Goal: Find specific page/section: Find specific page/section

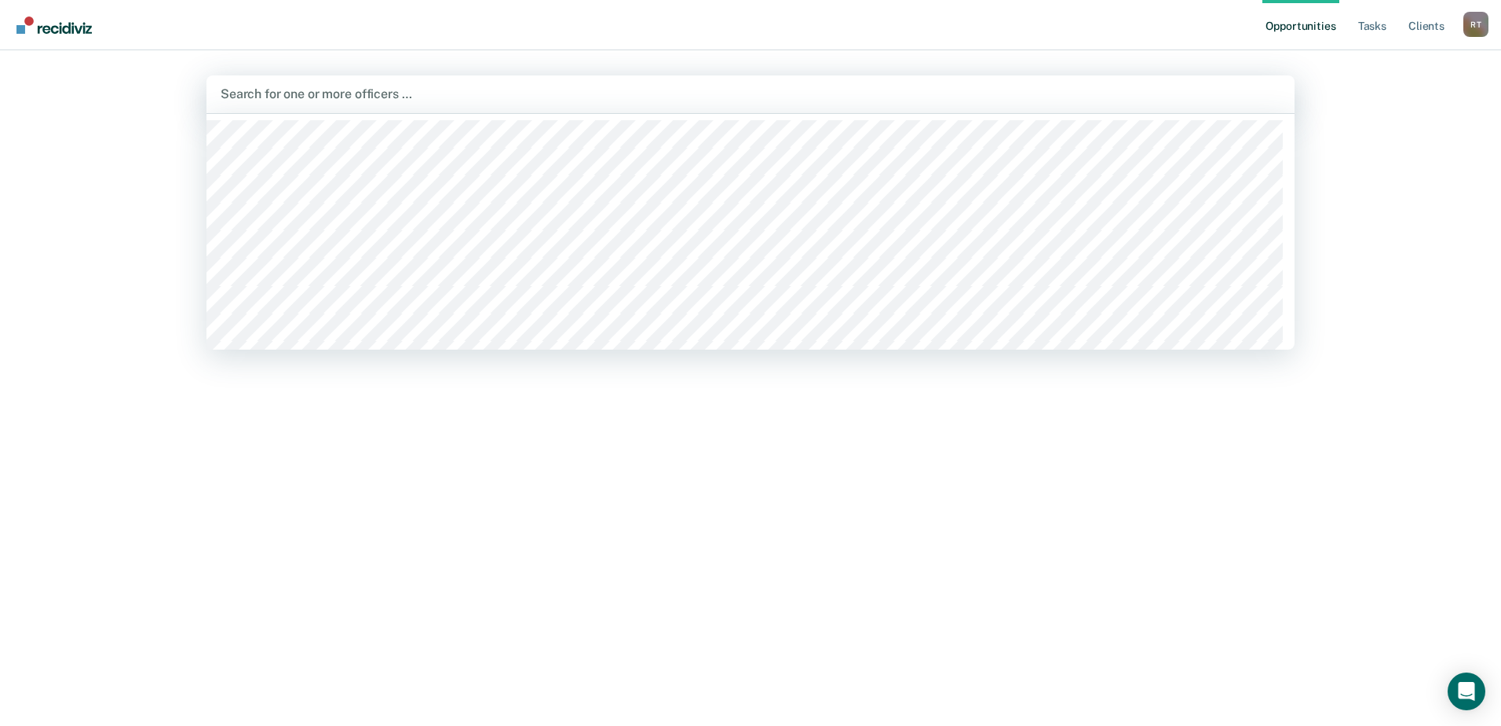
click at [364, 94] on div at bounding box center [751, 94] width 1060 height 18
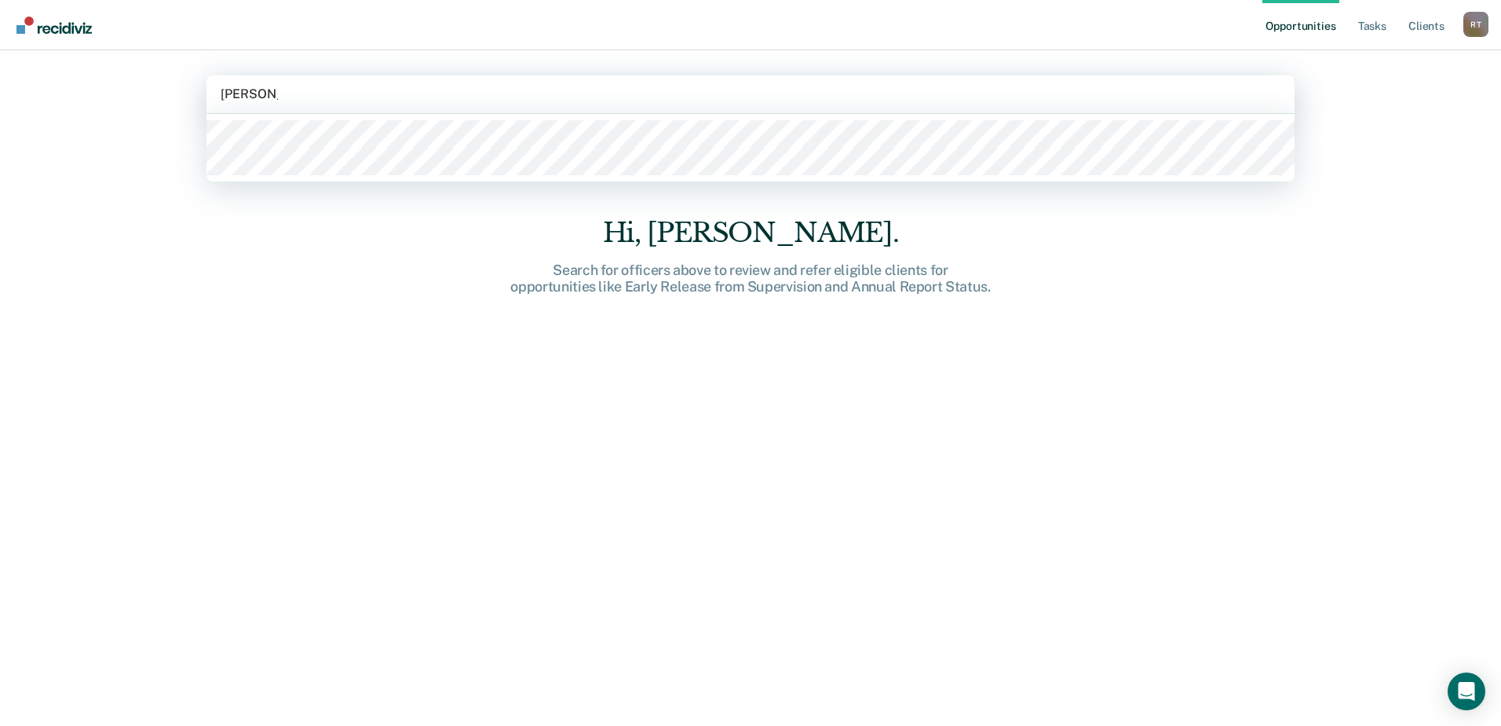
type input "[PERSON_NAME]"
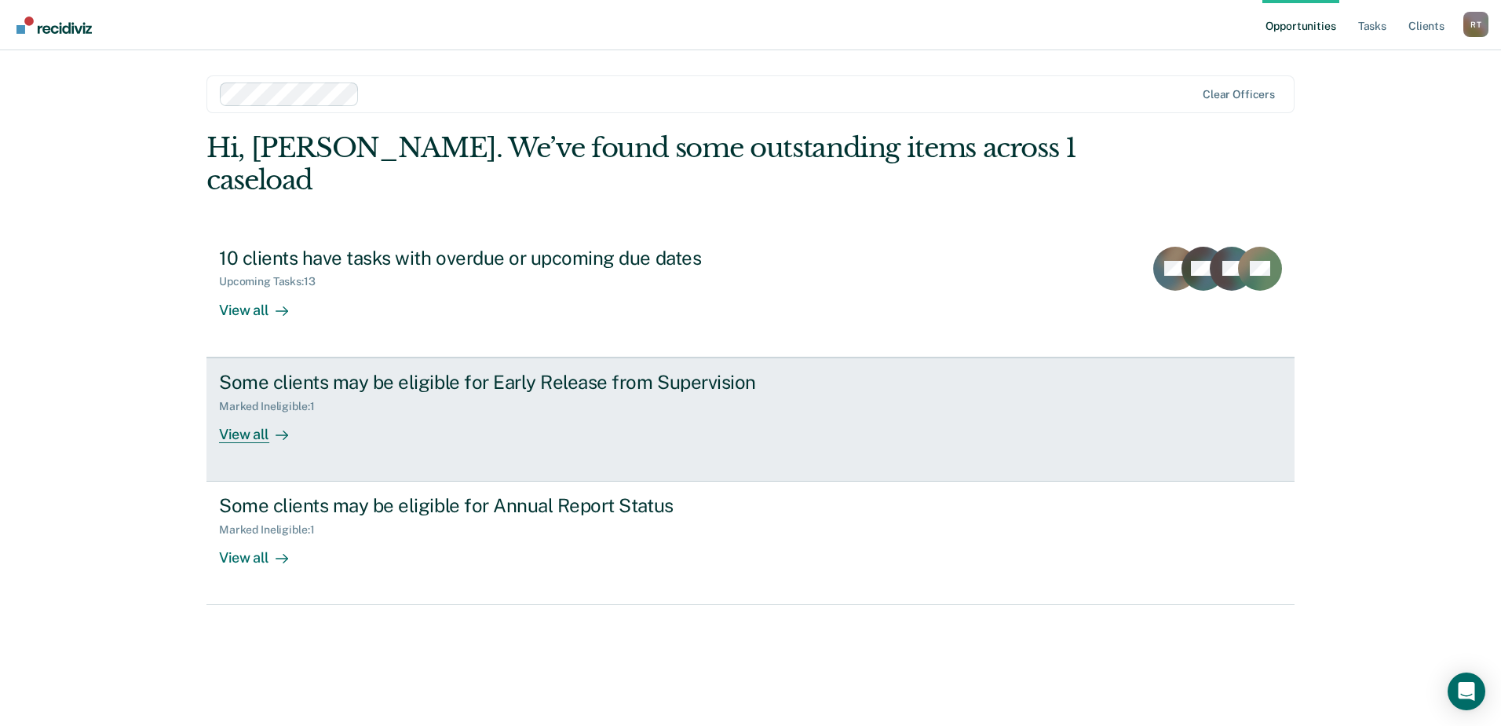
click at [526, 393] on div "Marked Ineligible : 1" at bounding box center [494, 403] width 551 height 20
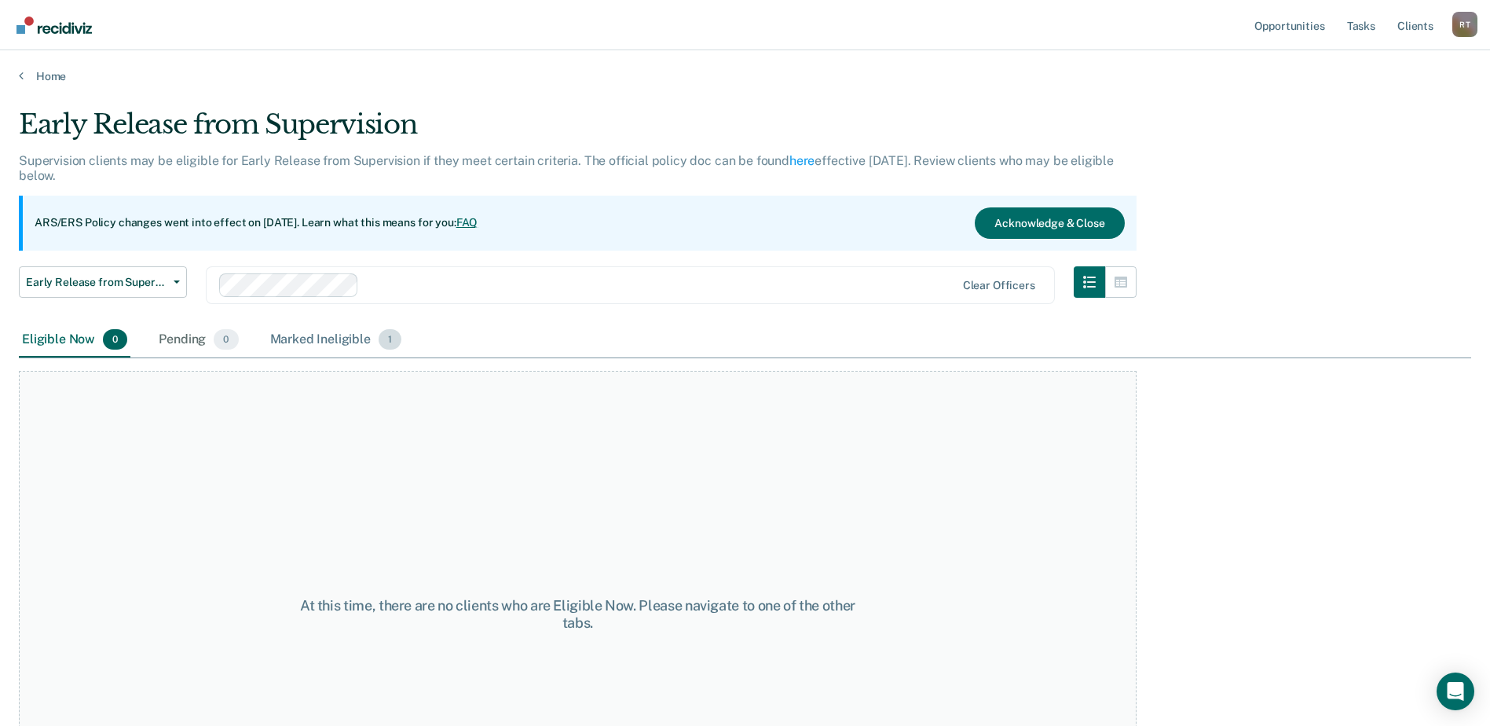
click at [377, 340] on div "Marked Ineligible 1" at bounding box center [336, 340] width 138 height 35
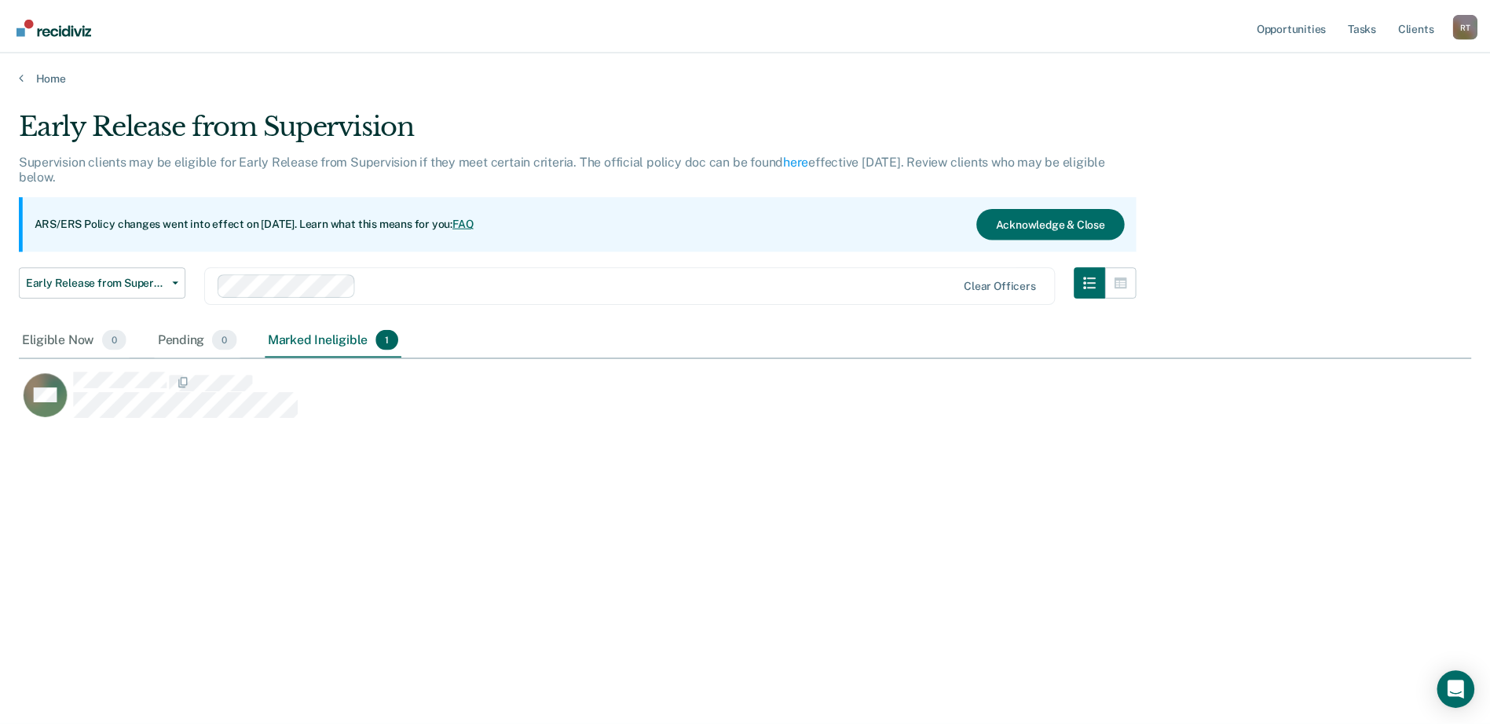
scroll to position [488, 1452]
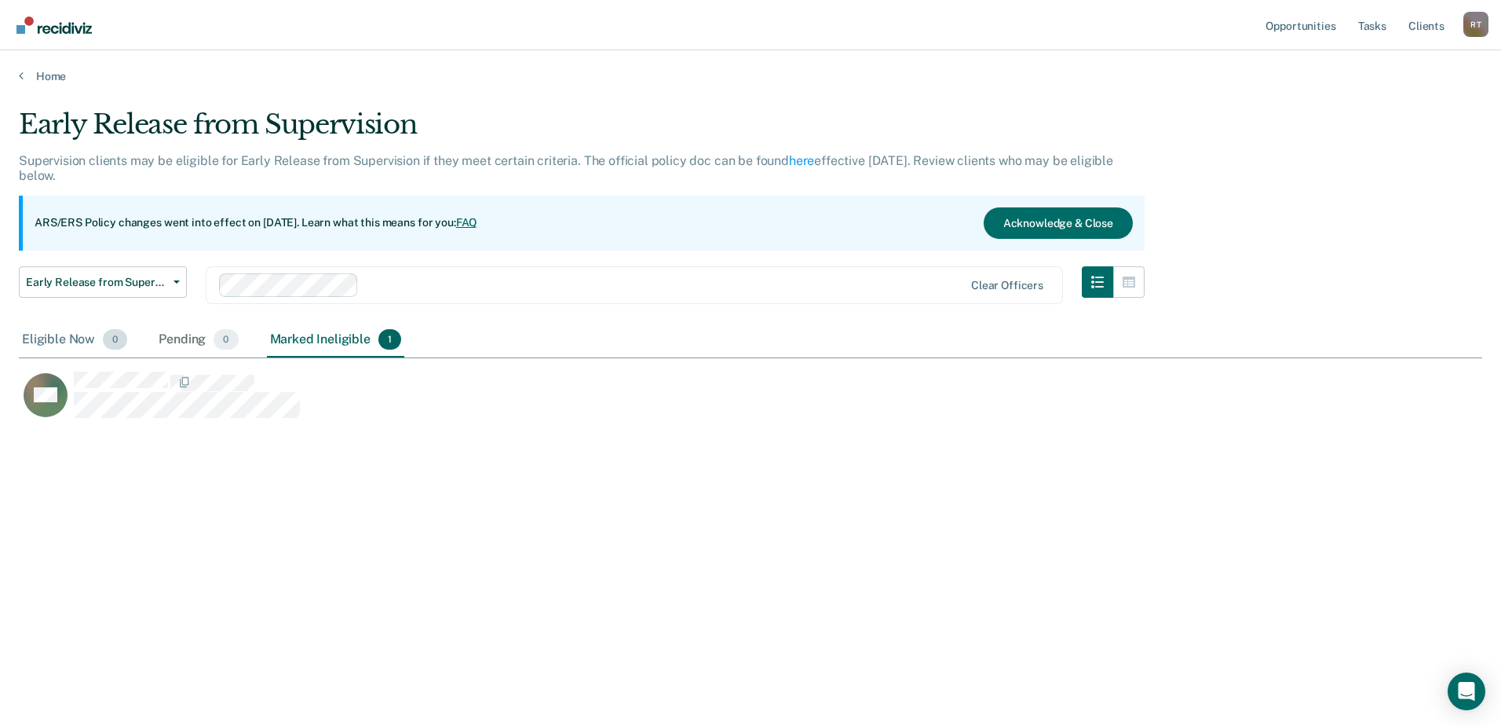
click at [69, 340] on div "Eligible Now 0" at bounding box center [75, 340] width 112 height 35
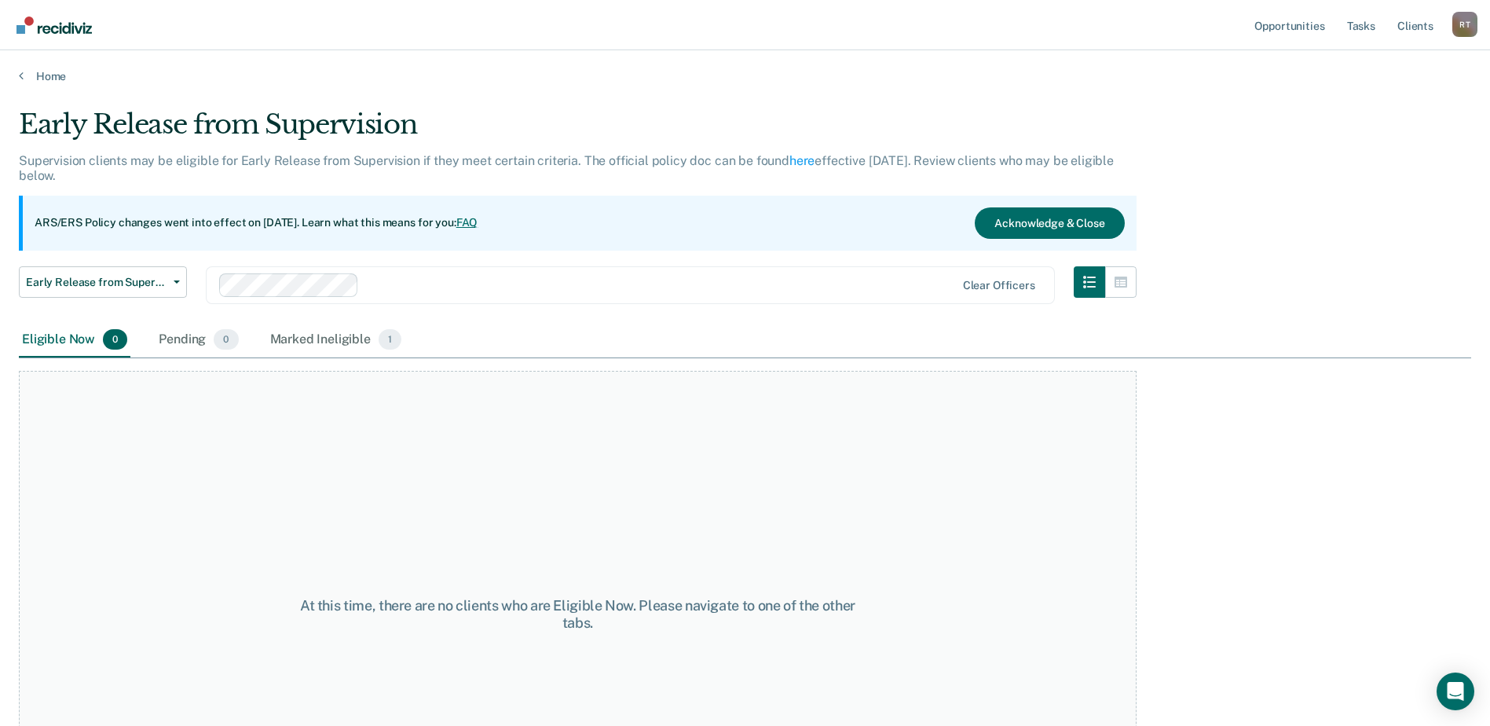
click at [478, 221] on link "FAQ" at bounding box center [467, 222] width 22 height 13
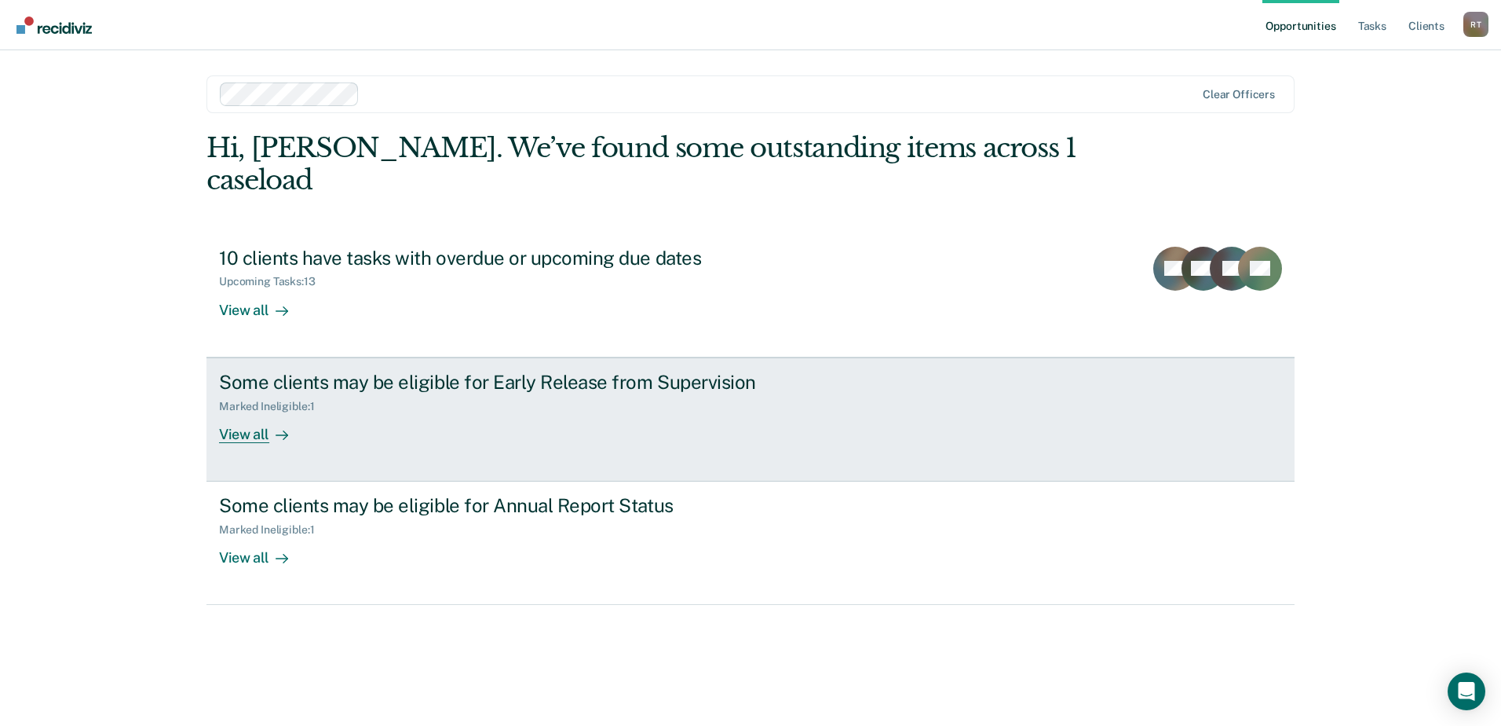
click at [555, 371] on div "Some clients may be eligible for Early Release from Supervision" at bounding box center [494, 382] width 551 height 23
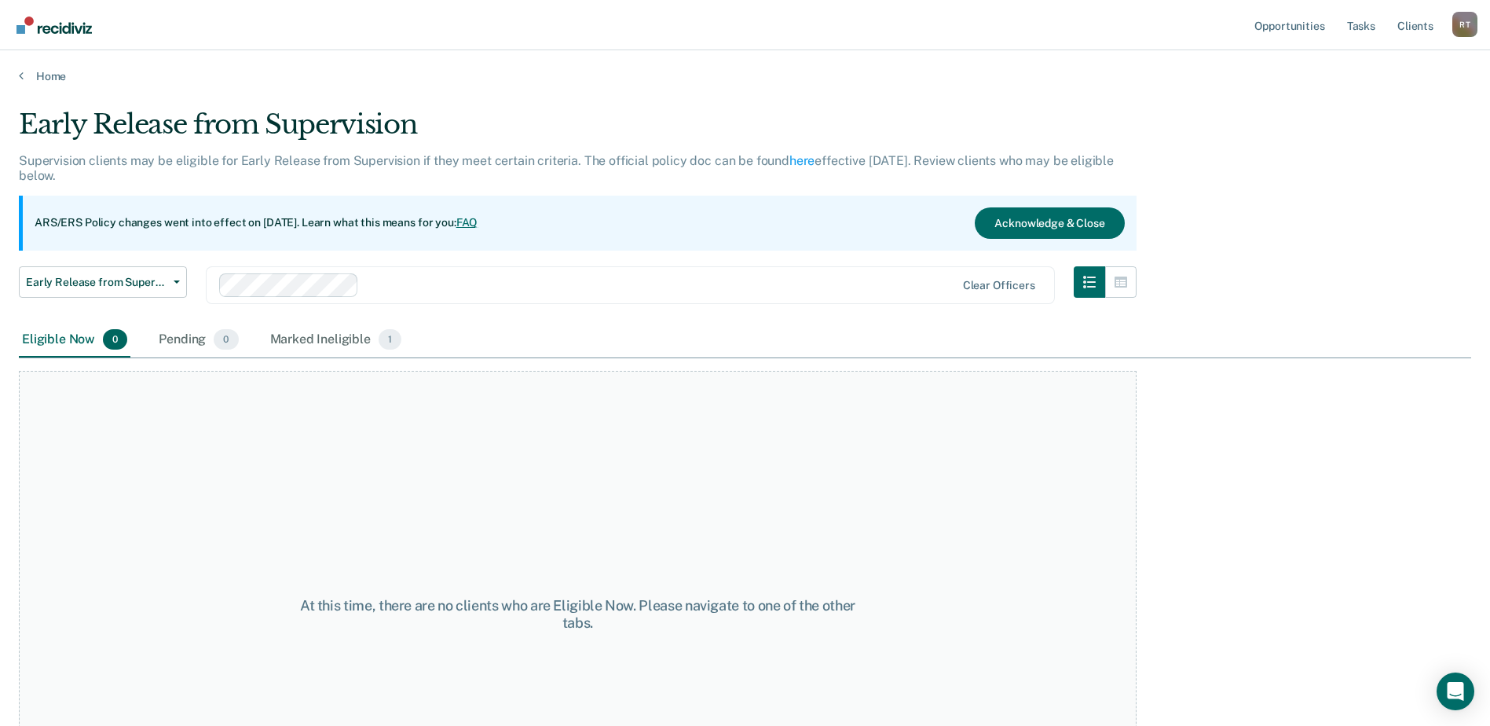
click at [478, 224] on link "FAQ" at bounding box center [467, 222] width 22 height 13
